Goal: Information Seeking & Learning: Learn about a topic

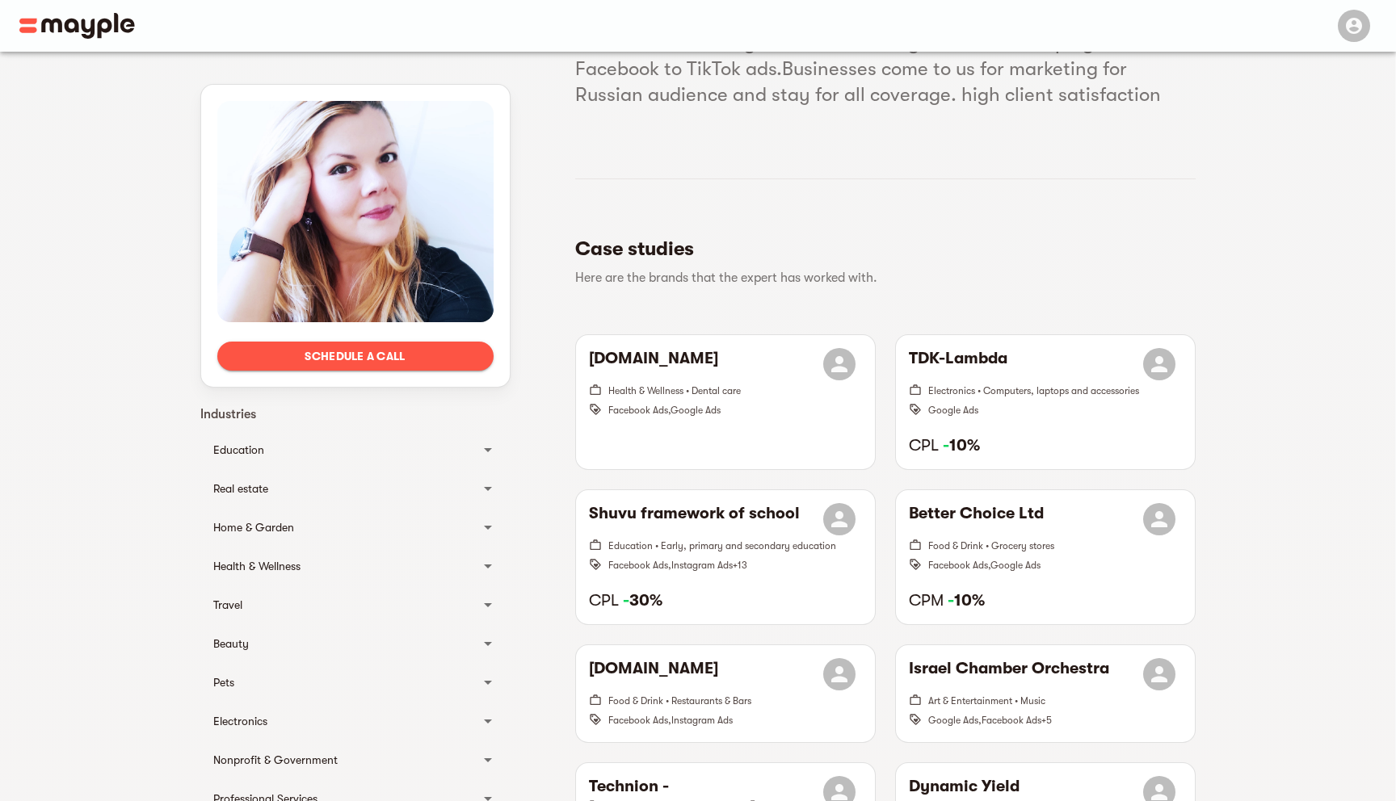
scroll to position [235, 0]
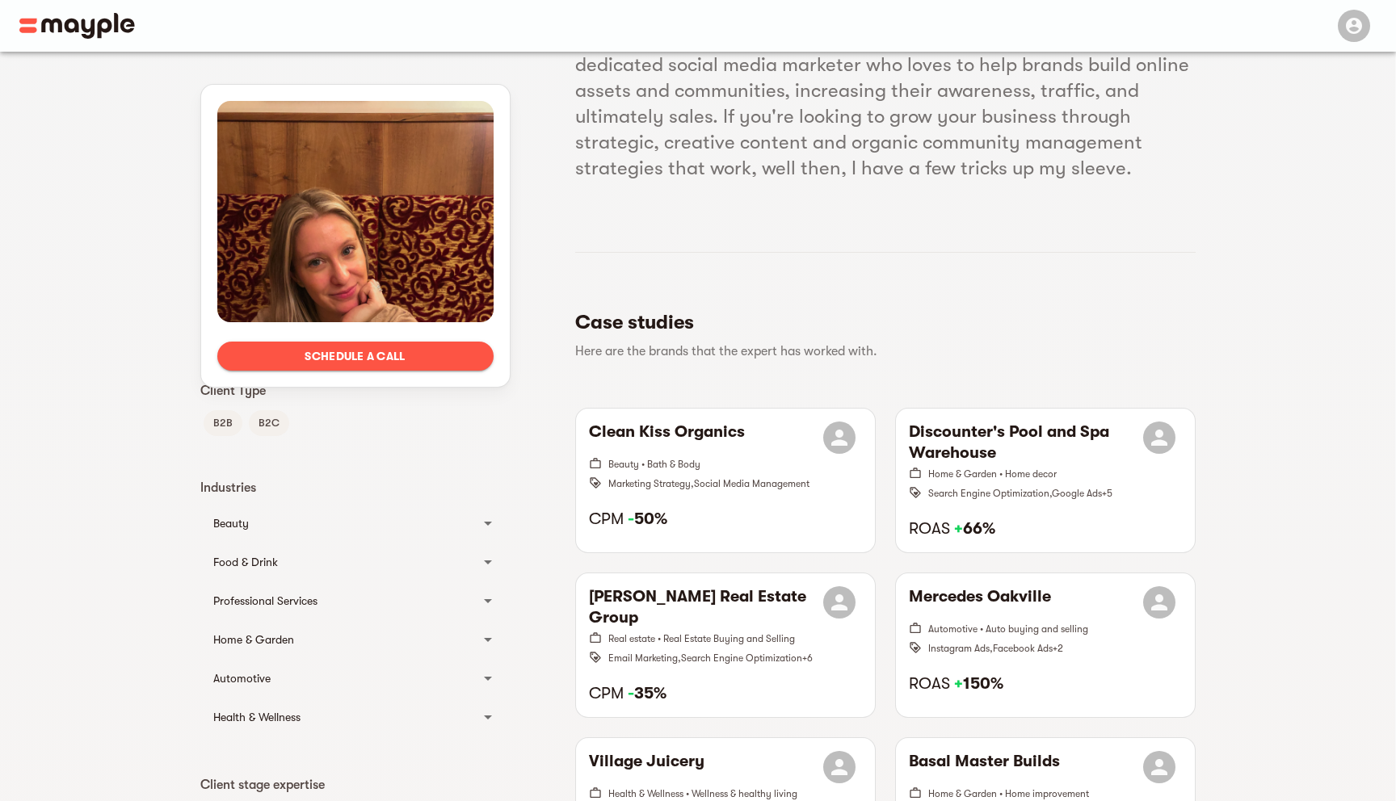
scroll to position [359, 0]
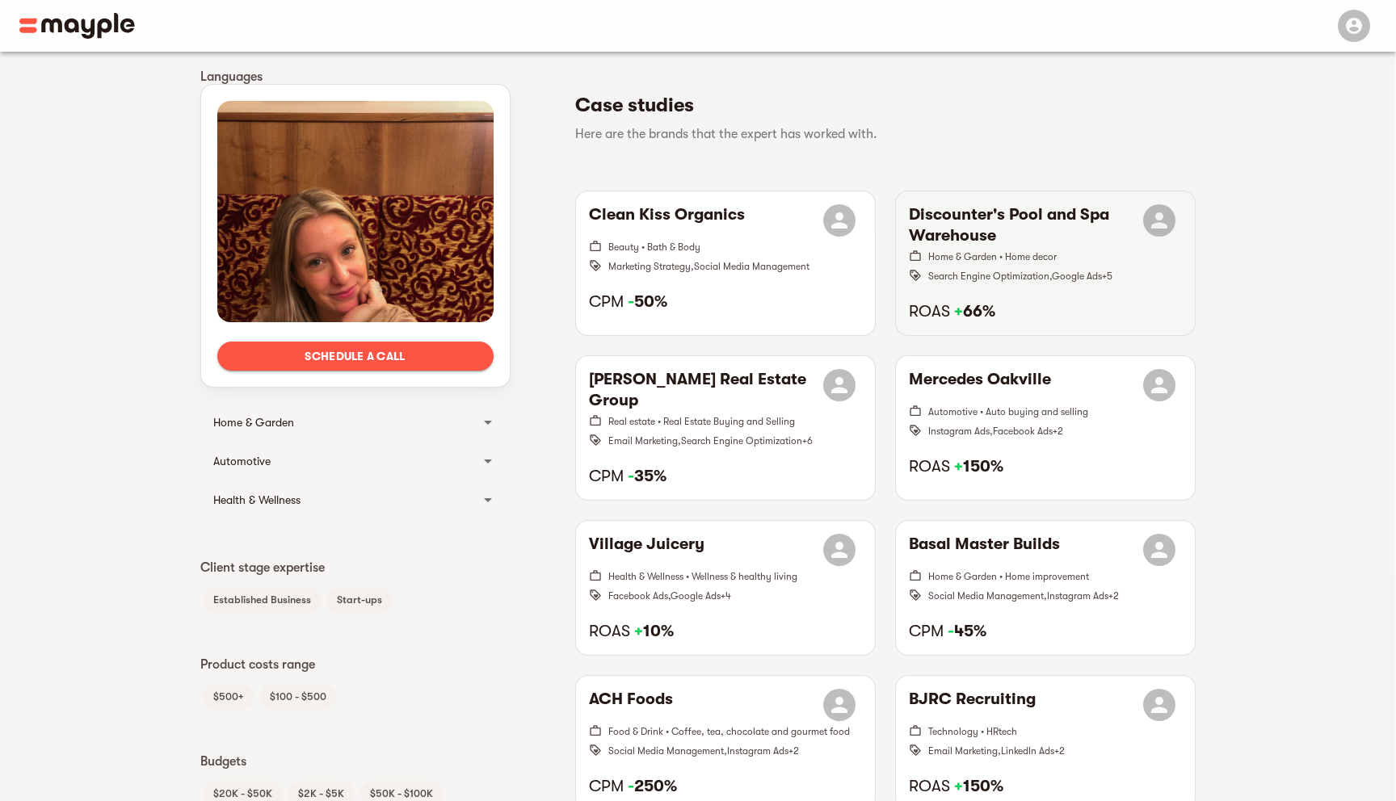
click at [1029, 258] on span "Home & Garden • Home decor" at bounding box center [992, 256] width 128 height 11
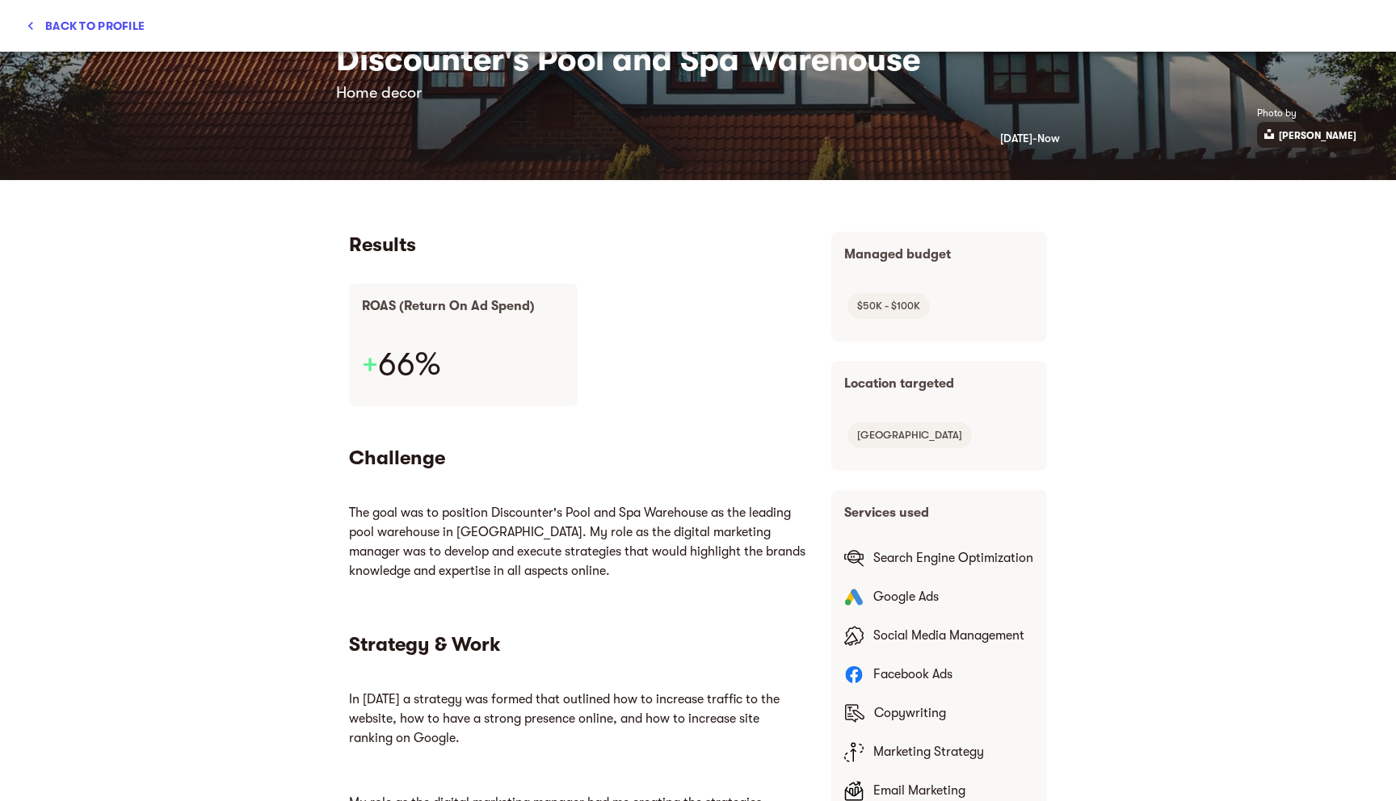
scroll to position [0, 0]
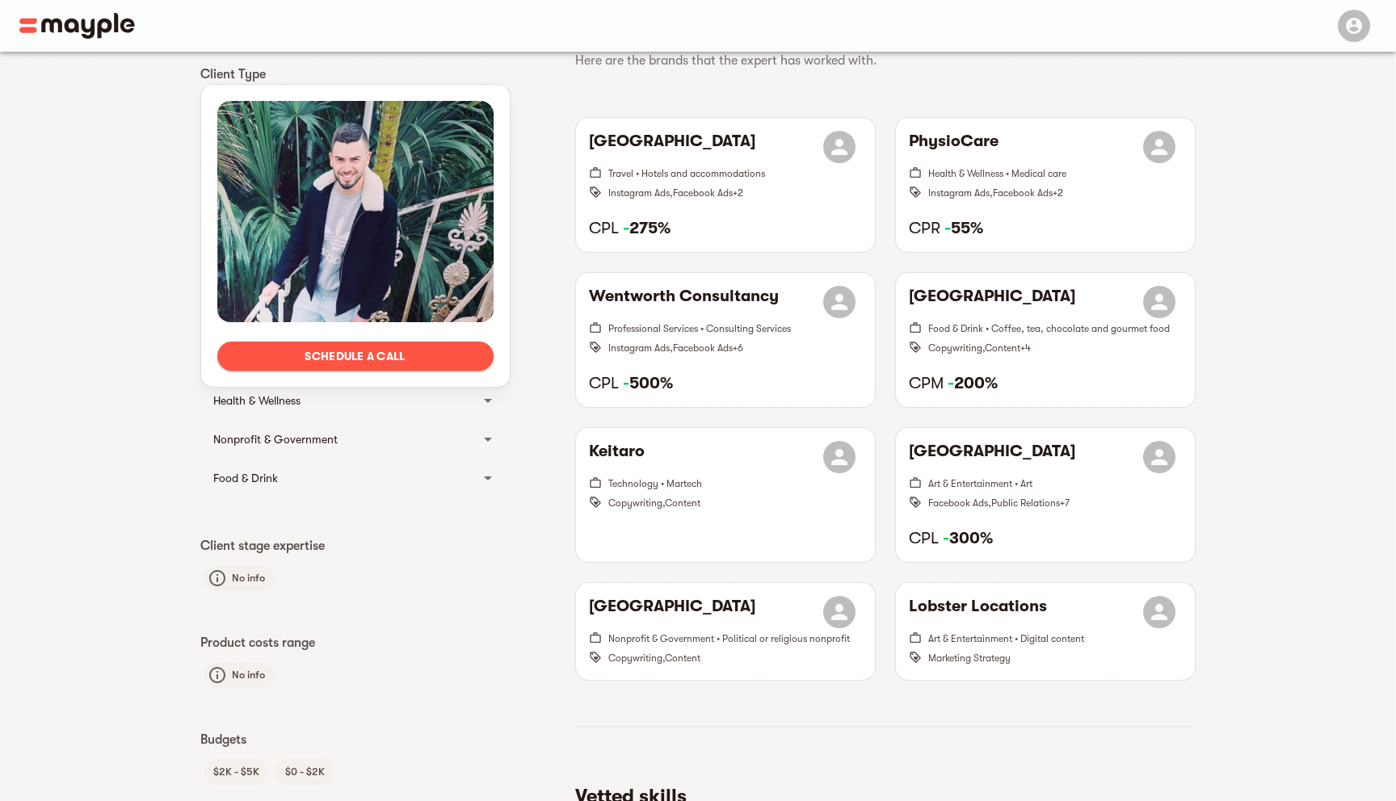
scroll to position [460, 0]
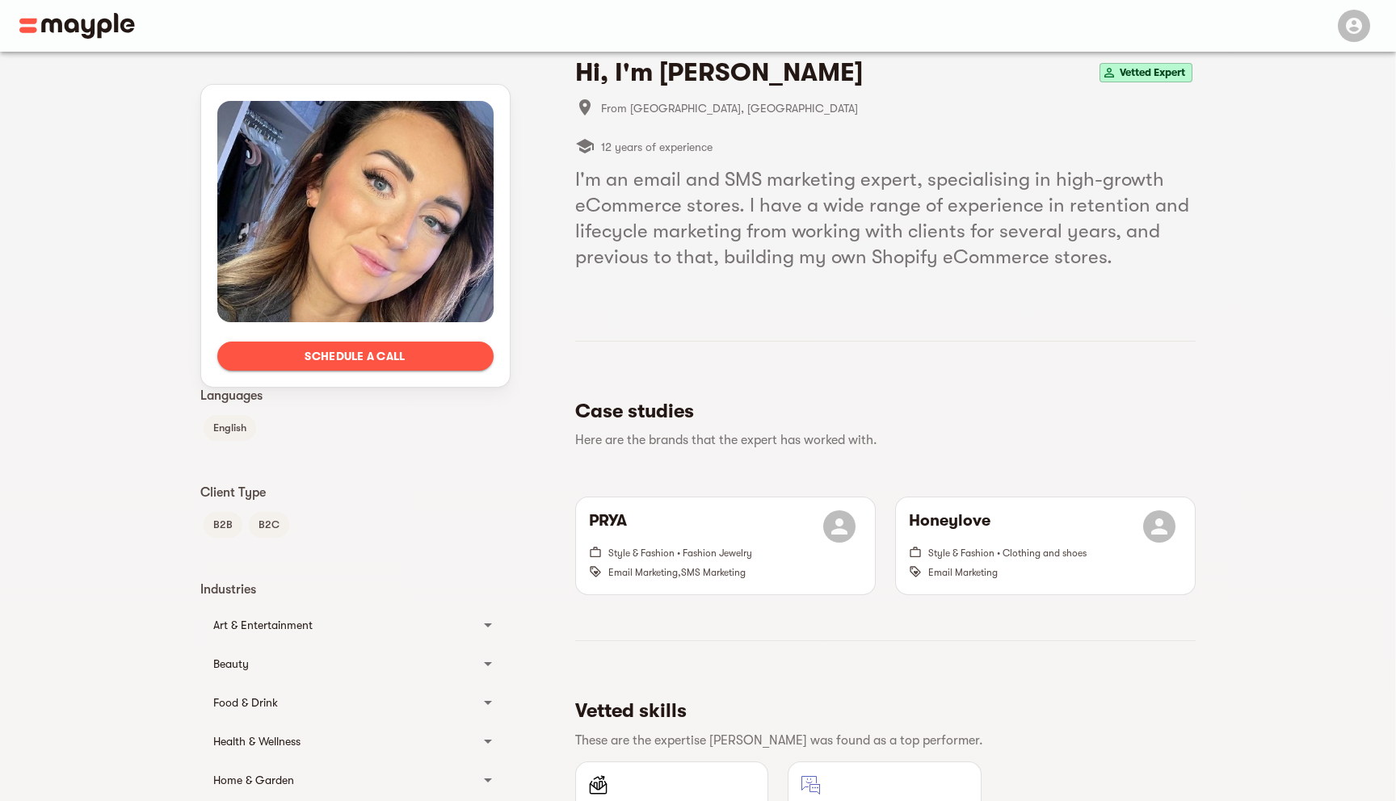
scroll to position [54, 0]
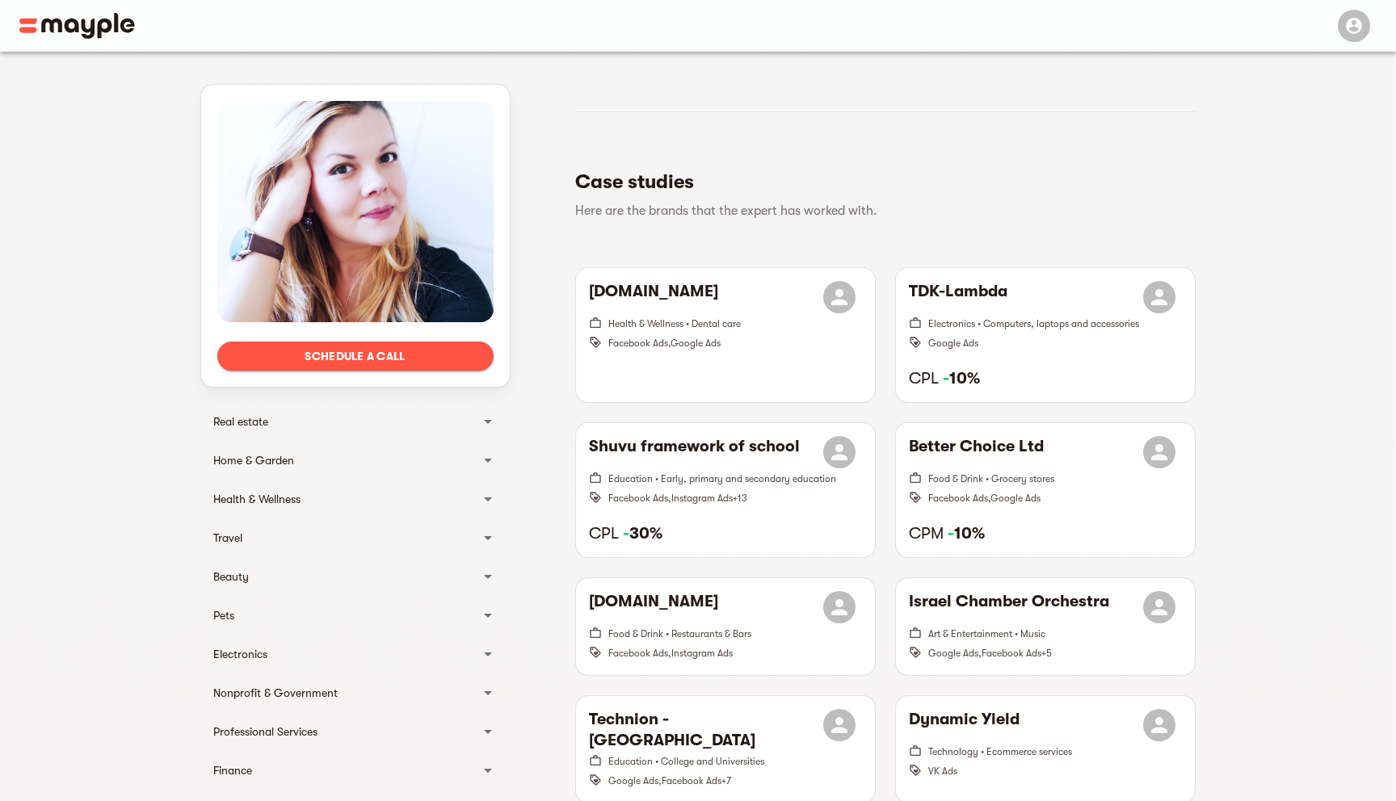
scroll to position [356, 0]
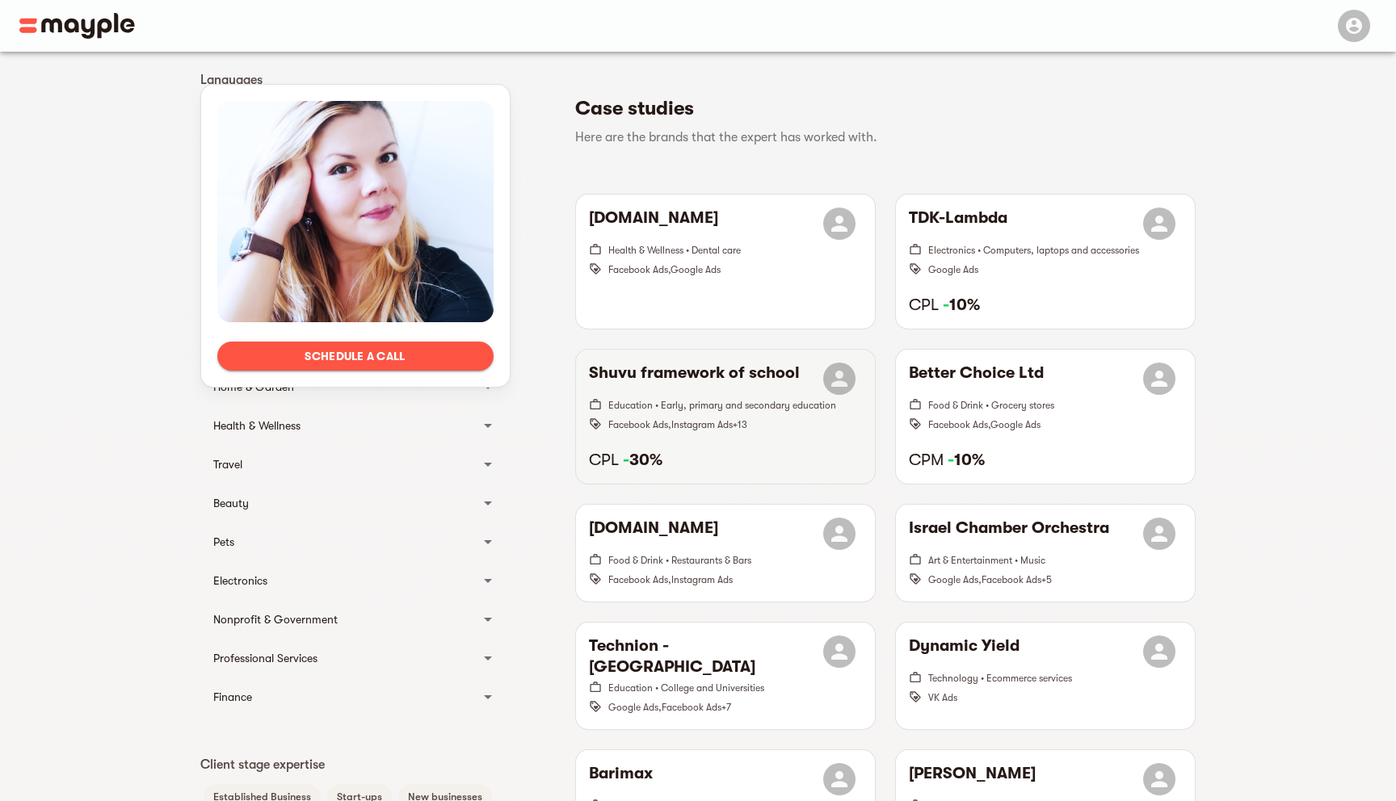
click at [779, 464] on h6 "CPL - 30%" at bounding box center [725, 460] width 273 height 21
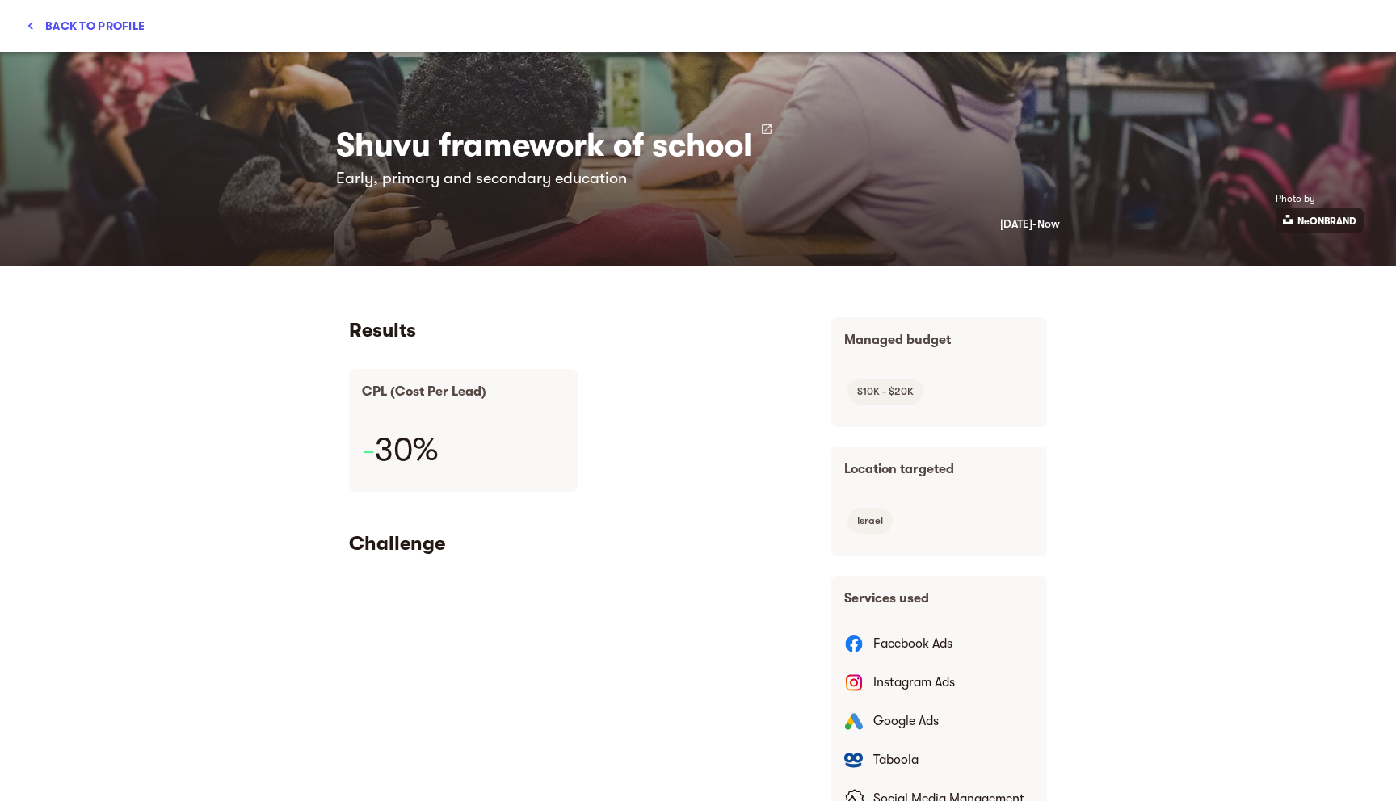
scroll to position [38, 0]
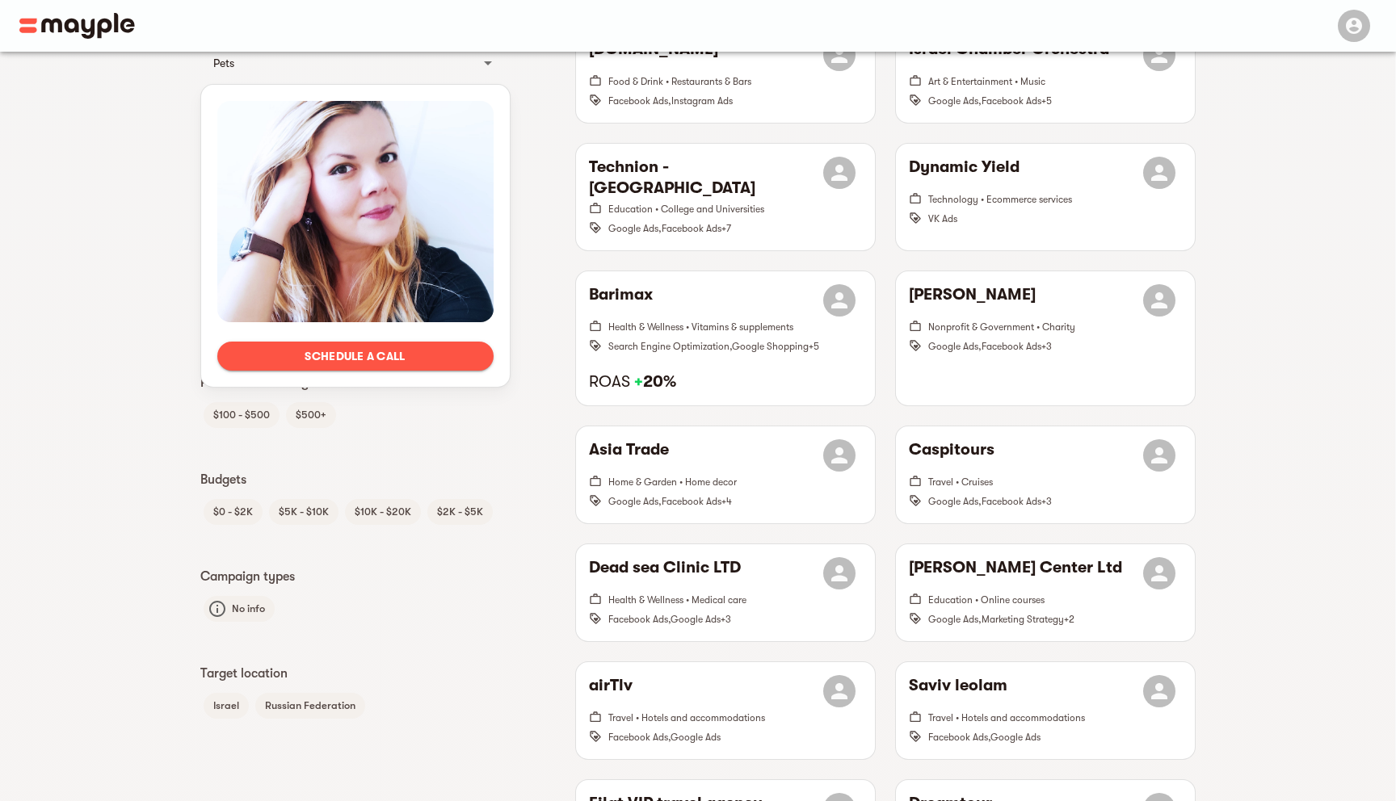
scroll to position [840, 0]
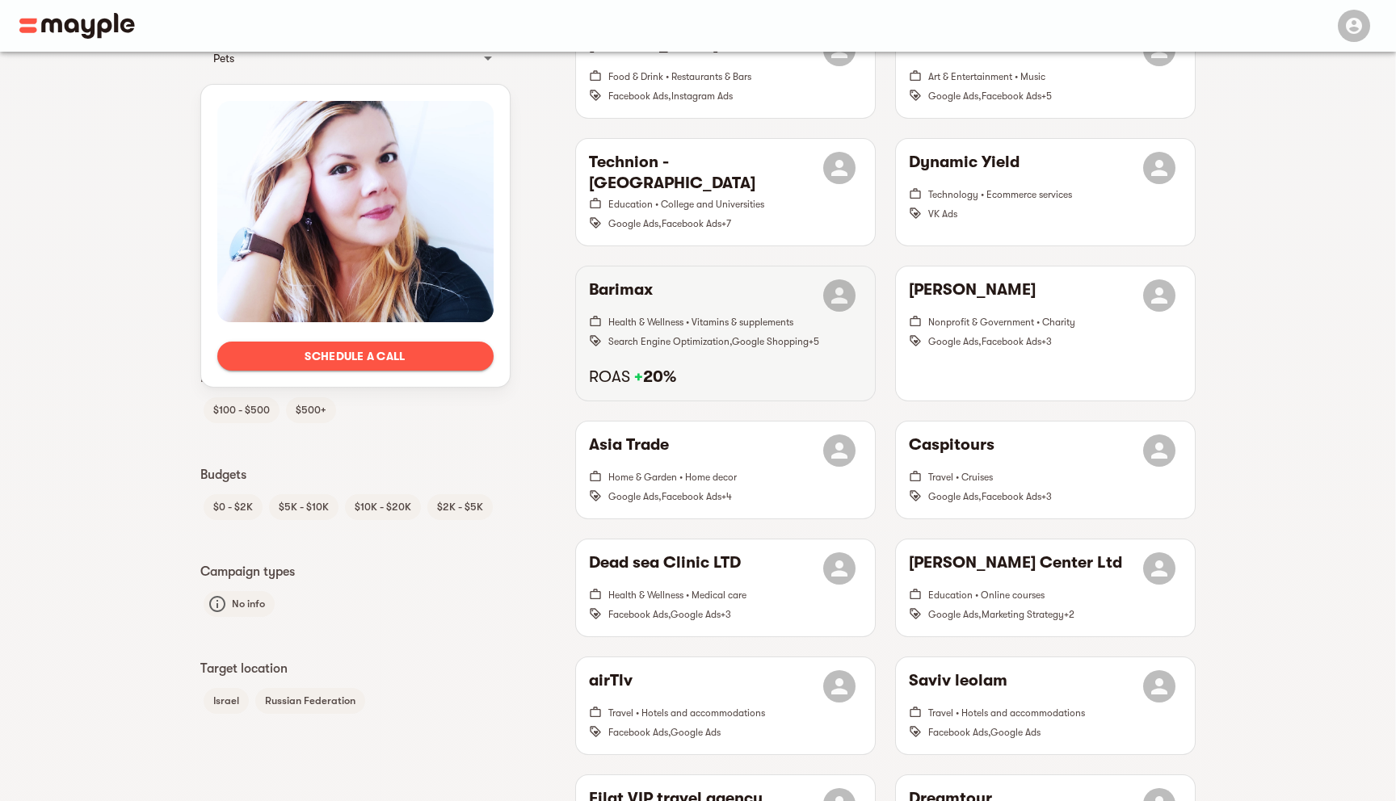
click at [730, 372] on h6 "ROAS + 20%" at bounding box center [725, 377] width 273 height 21
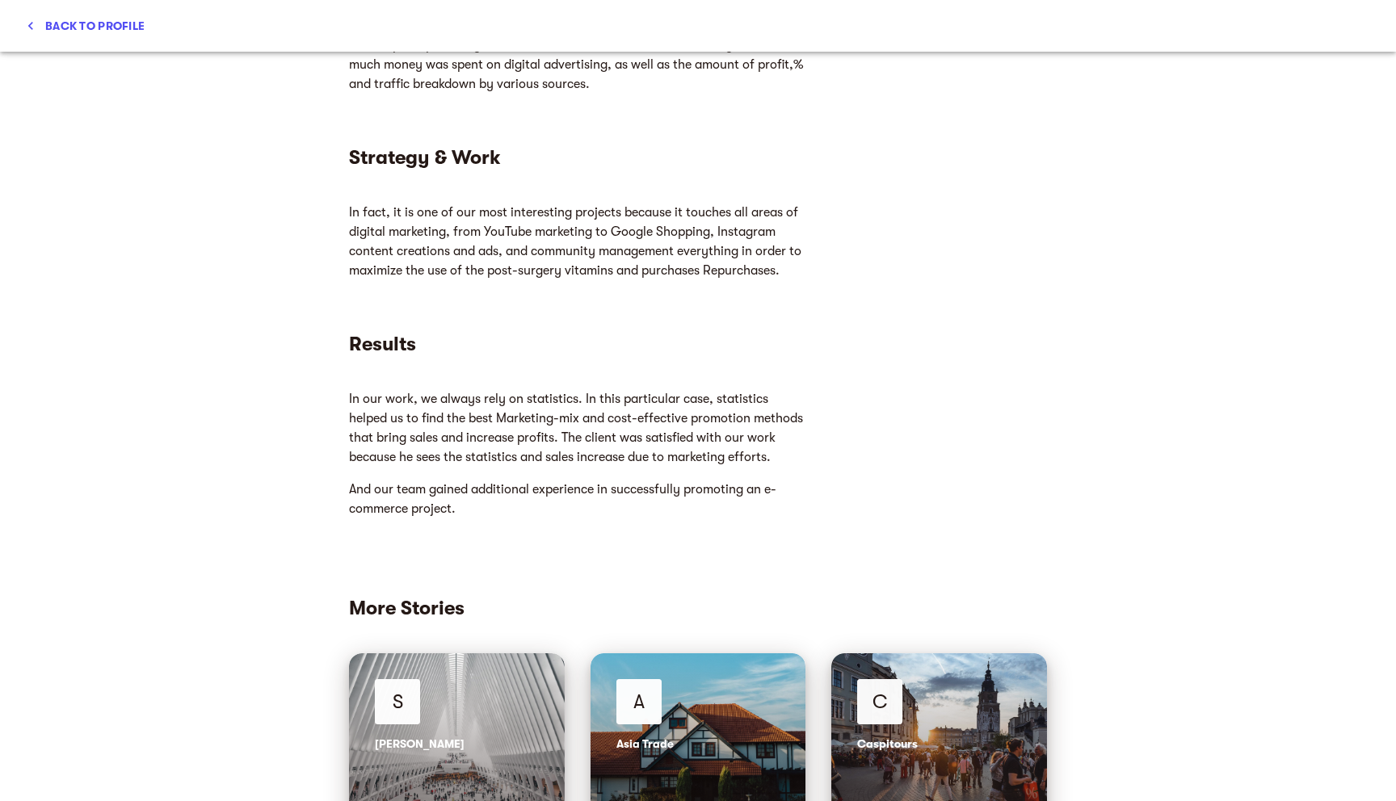
scroll to position [1073, 0]
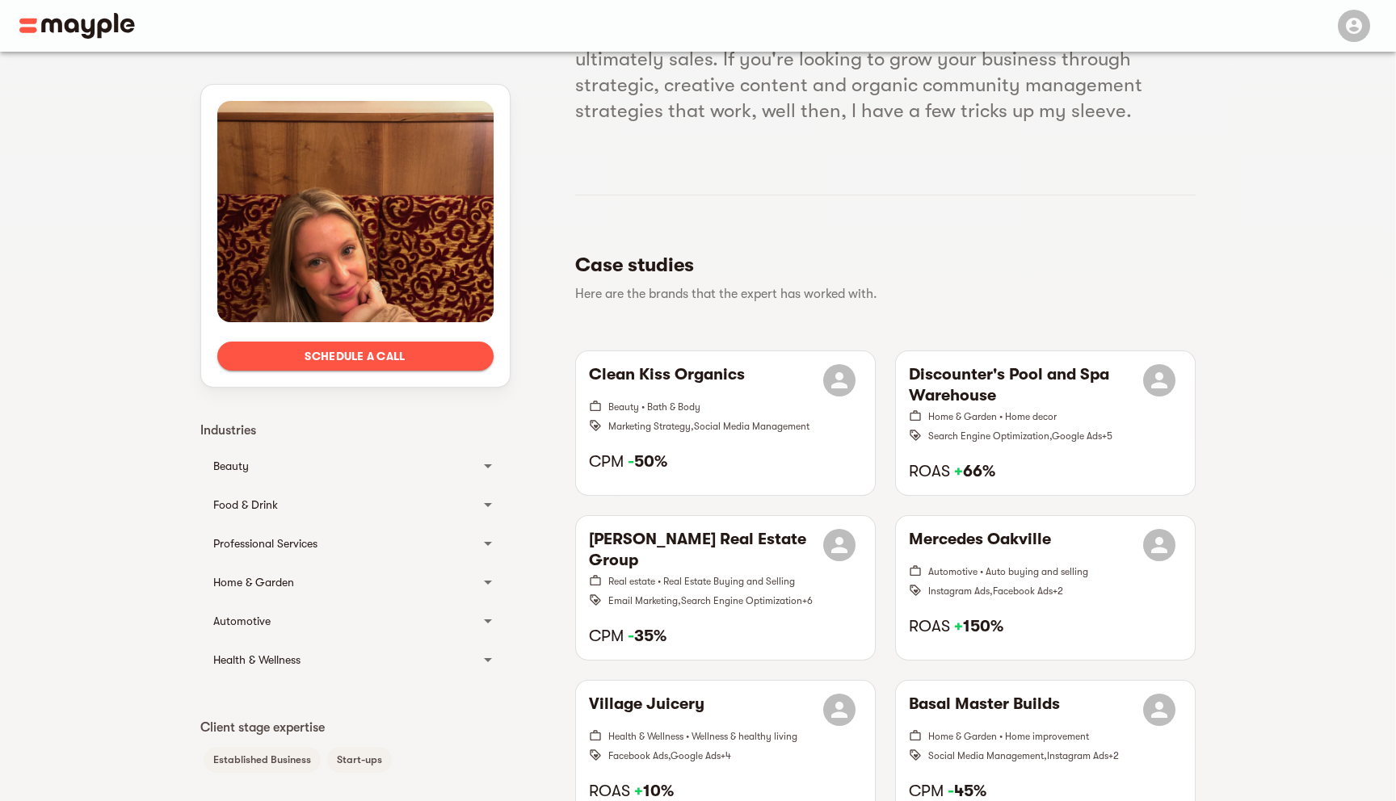
scroll to position [217, 0]
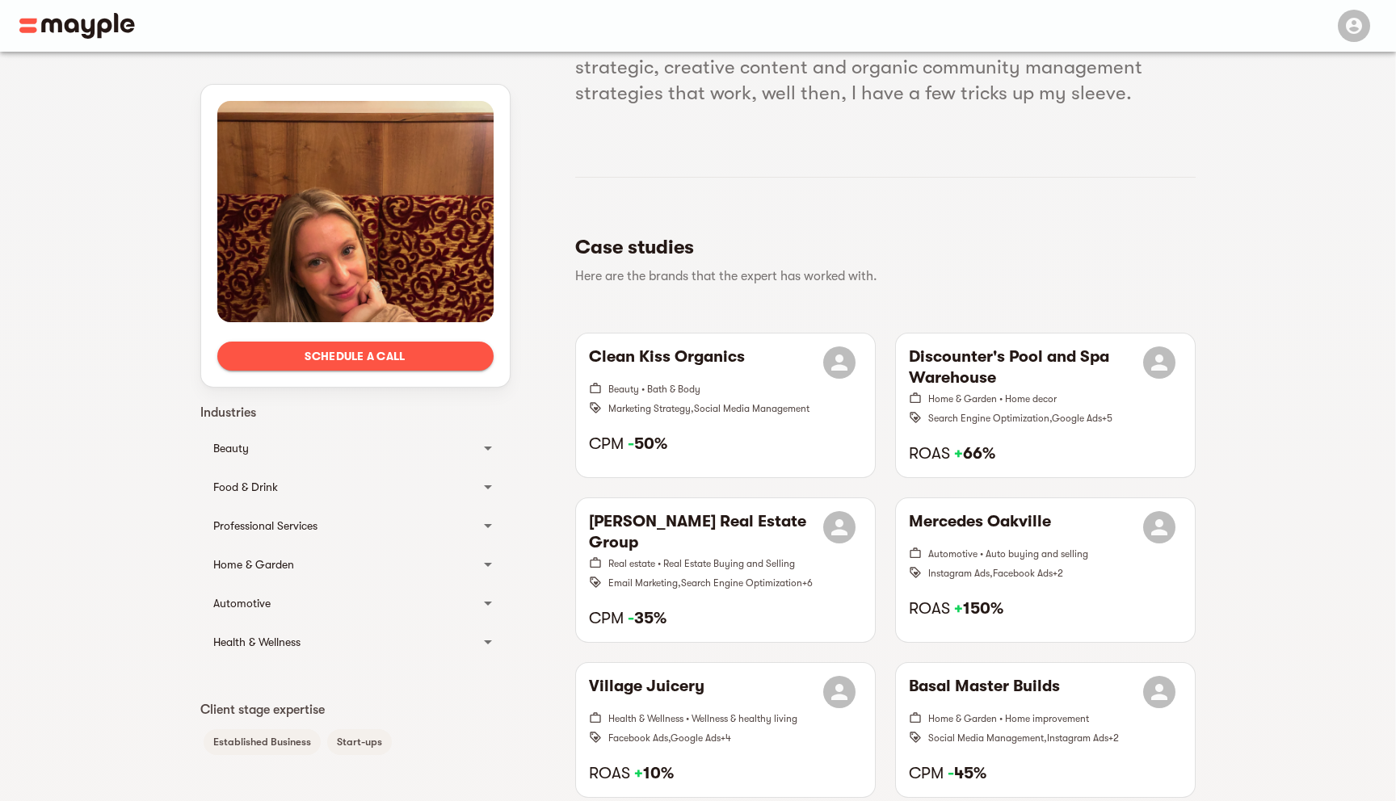
click at [362, 624] on div "Health & Wellness" at bounding box center [355, 642] width 310 height 39
click at [362, 641] on div "Health & Wellness" at bounding box center [340, 648] width 255 height 19
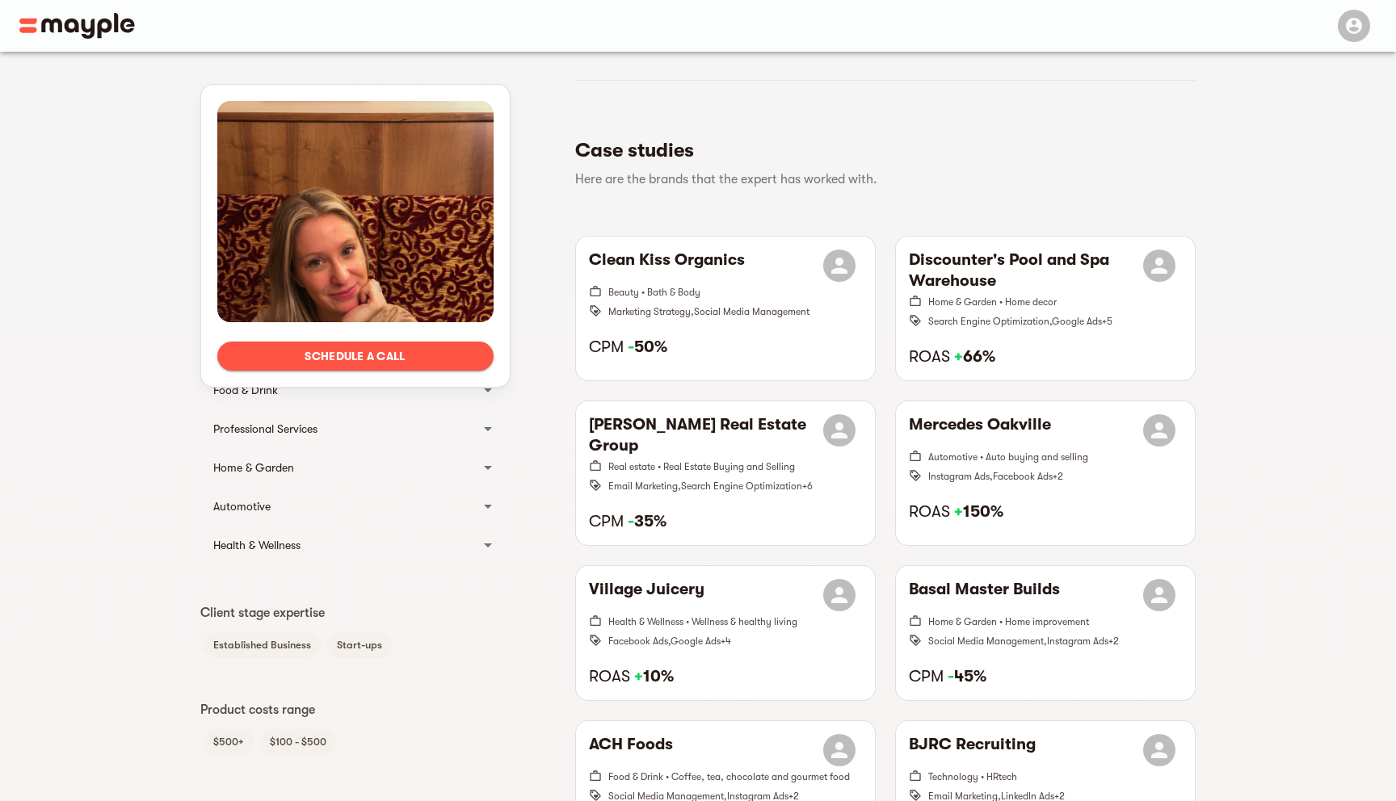
scroll to position [317, 0]
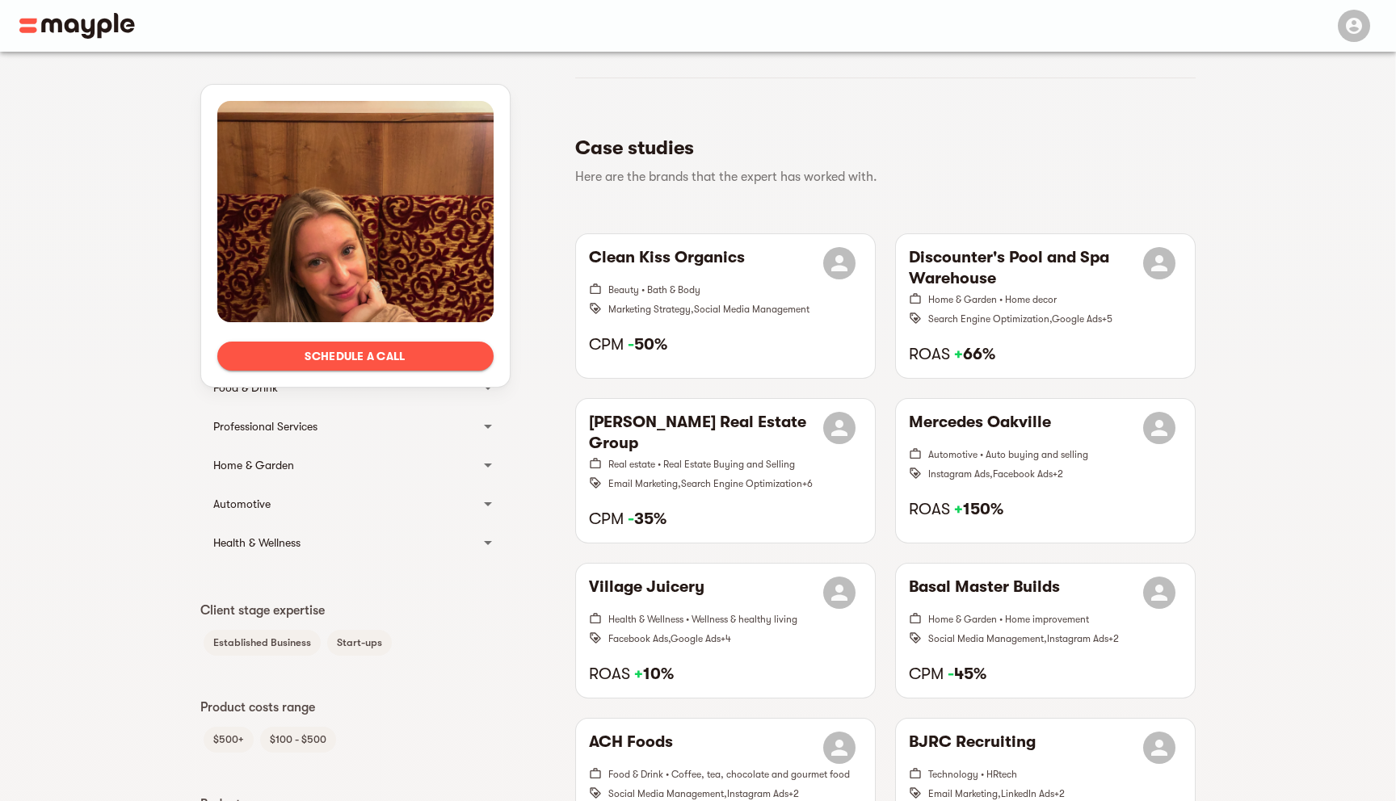
click at [365, 554] on div "Health & Wellness" at bounding box center [355, 542] width 310 height 39
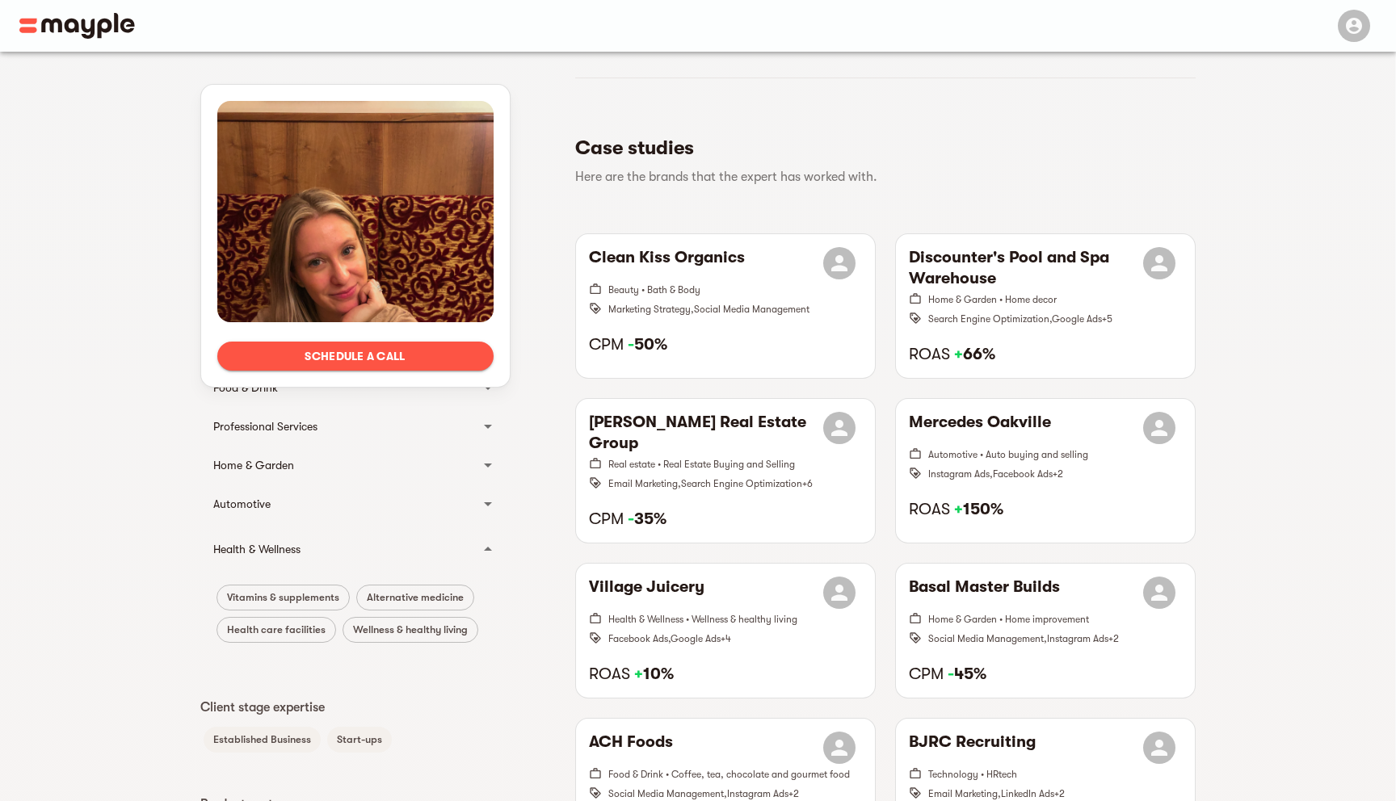
click at [349, 546] on div "Health & Wellness" at bounding box center [340, 549] width 255 height 19
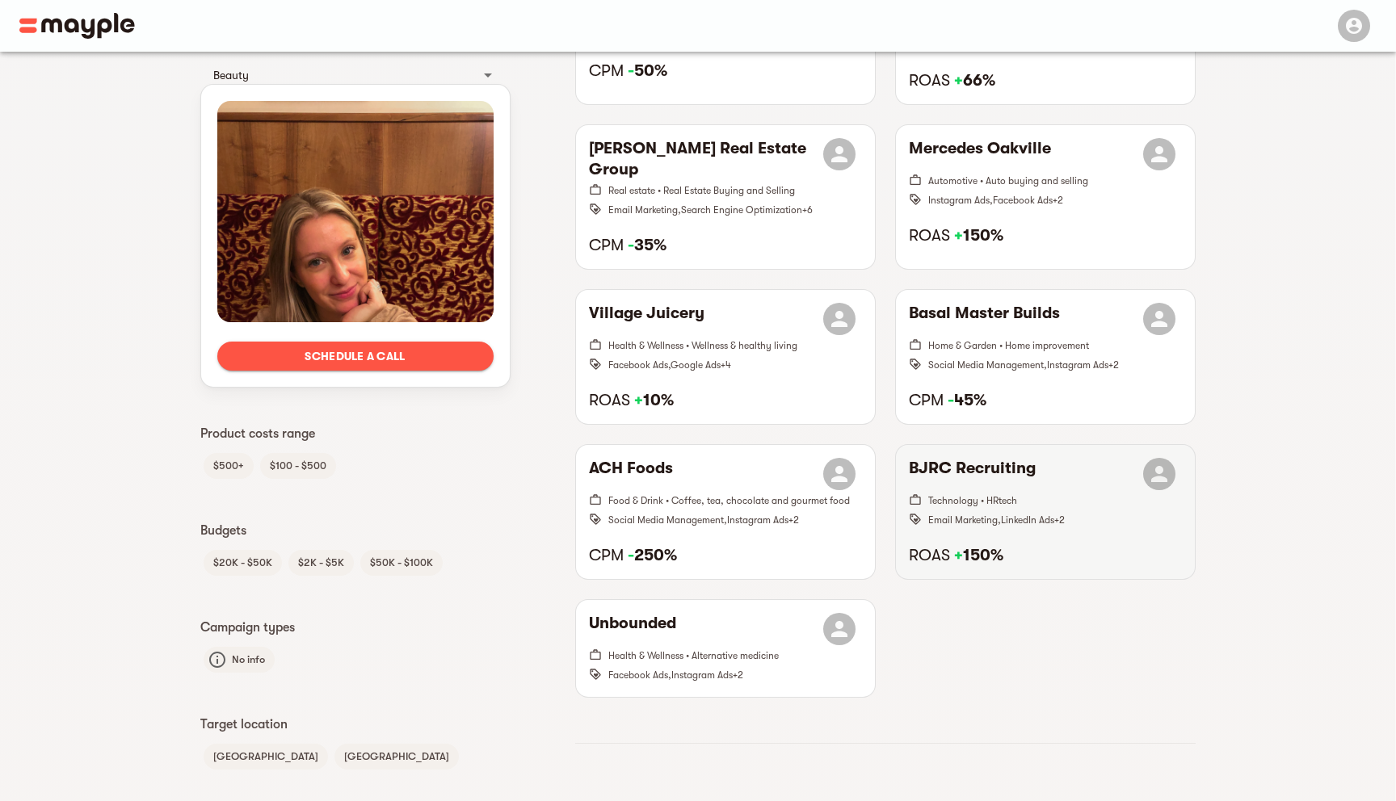
scroll to position [582, 0]
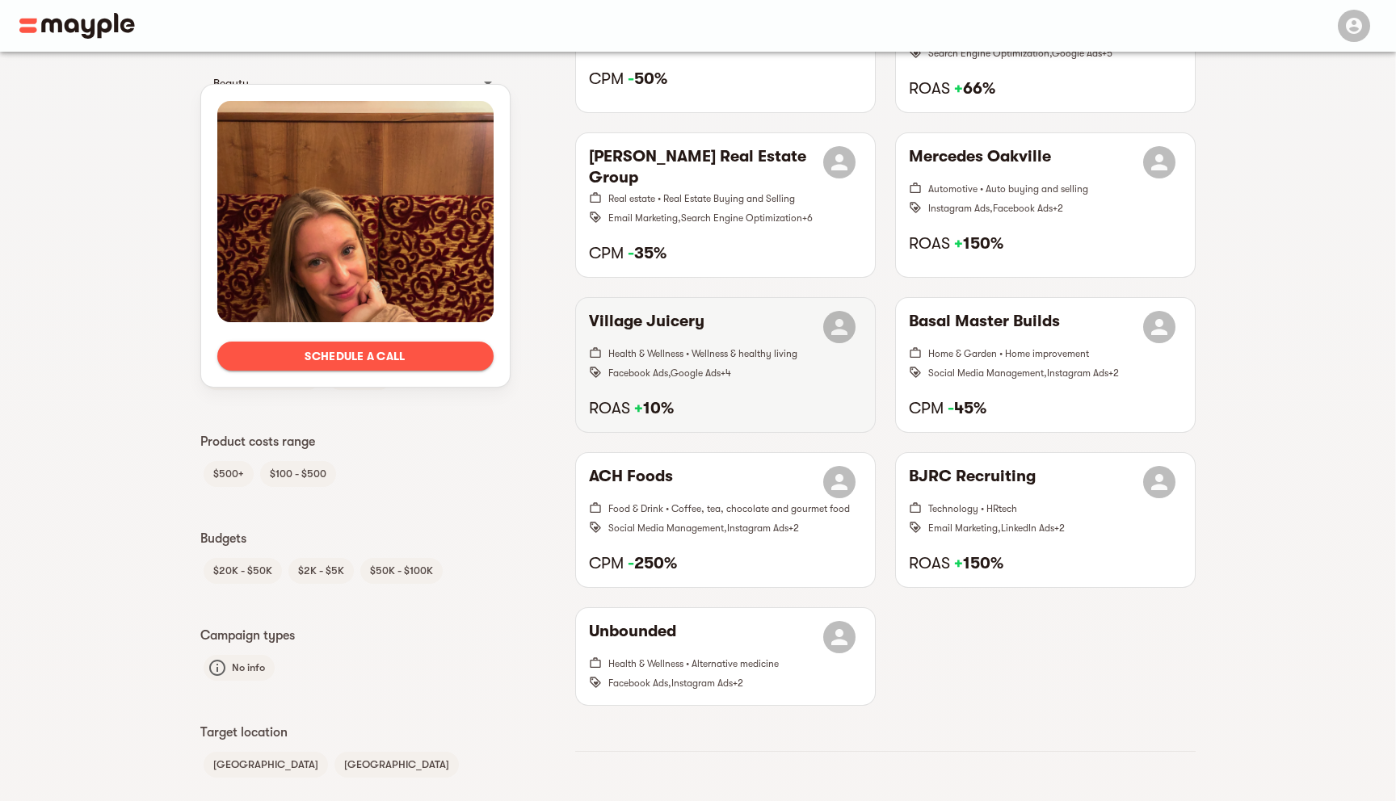
click at [787, 416] on h6 "ROAS + 10%" at bounding box center [725, 408] width 273 height 21
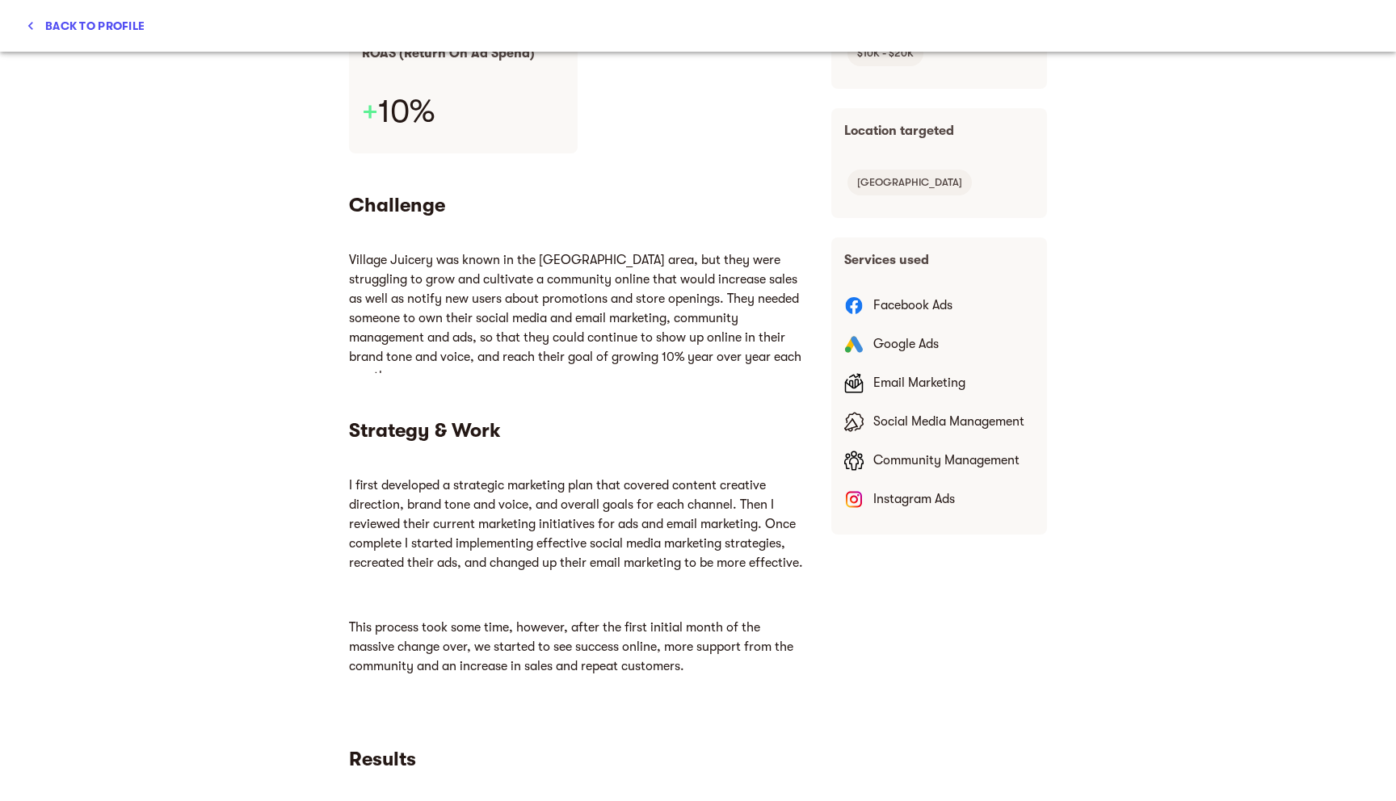
scroll to position [399, 0]
